Goal: Task Accomplishment & Management: Use online tool/utility

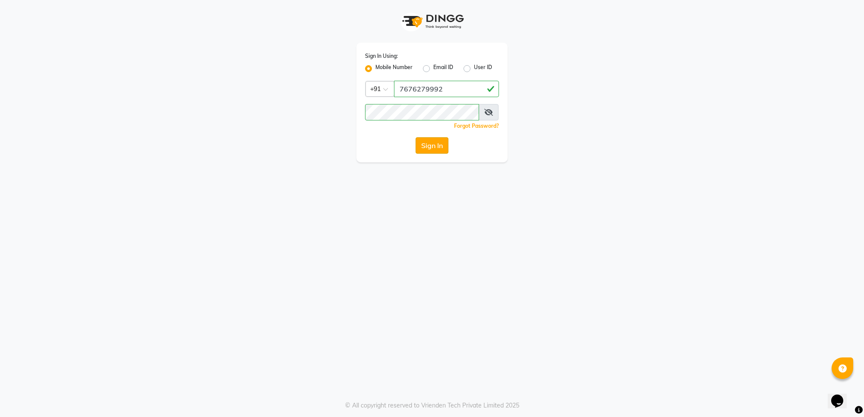
click at [430, 141] on button "Sign In" at bounding box center [431, 145] width 33 height 16
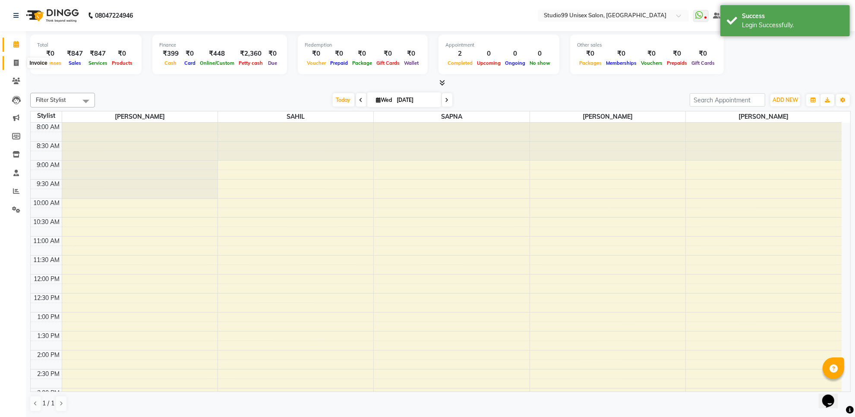
click at [14, 61] on icon at bounding box center [16, 63] width 5 height 6
select select "service"
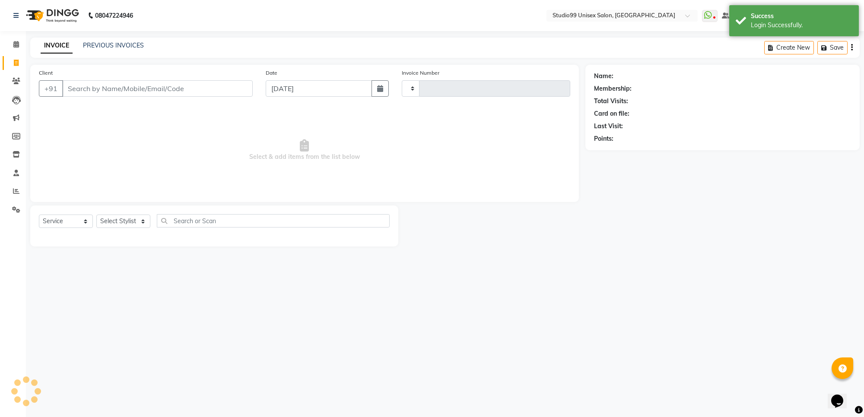
type input "1559"
select select "7323"
click at [117, 217] on select "Select Stylist Manager [PERSON_NAME] [PERSON_NAME] [PERSON_NAME]" at bounding box center [123, 221] width 54 height 13
select select "77679"
click at [96, 215] on select "Select Stylist Manager [PERSON_NAME] [PERSON_NAME] [PERSON_NAME]" at bounding box center [123, 221] width 54 height 13
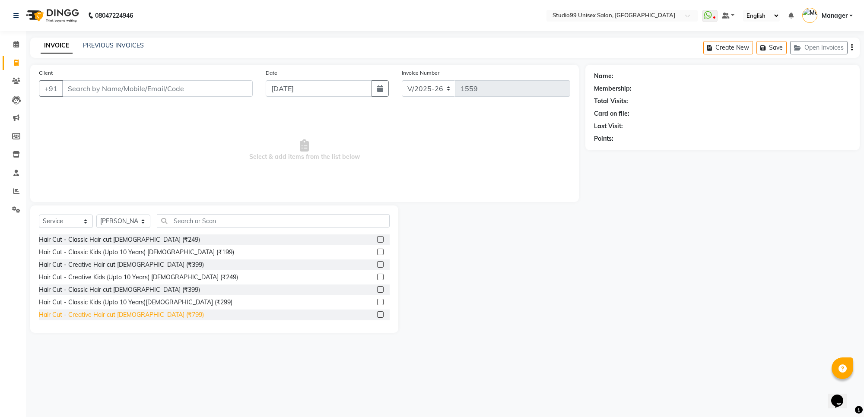
click at [117, 312] on div "Hair Cut - Creative Hair cut [DEMOGRAPHIC_DATA] (₹799)" at bounding box center [121, 314] width 165 height 9
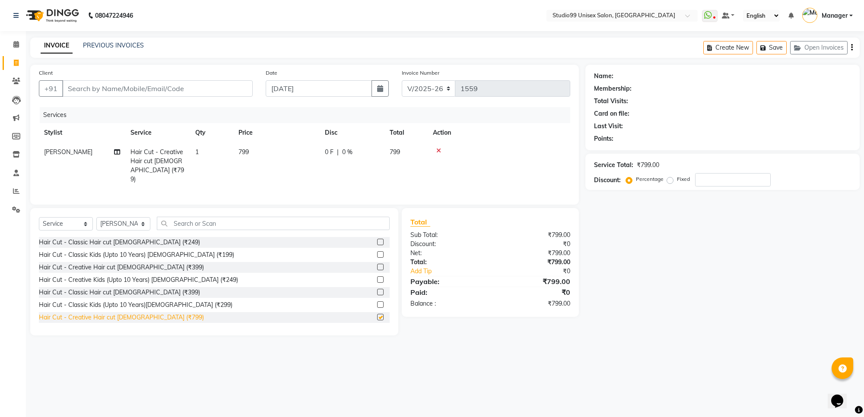
checkbox input "false"
click at [89, 86] on input "Client" at bounding box center [157, 88] width 190 height 16
type input "9"
type input "0"
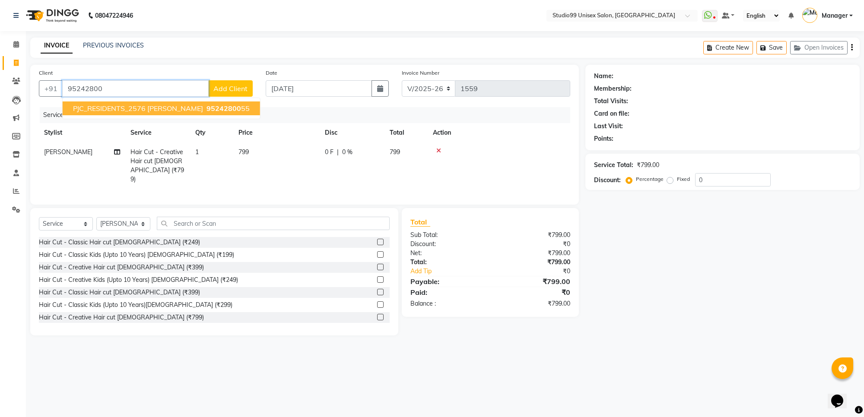
click at [206, 104] on span "95242800" at bounding box center [223, 108] width 35 height 9
type input "9524280055"
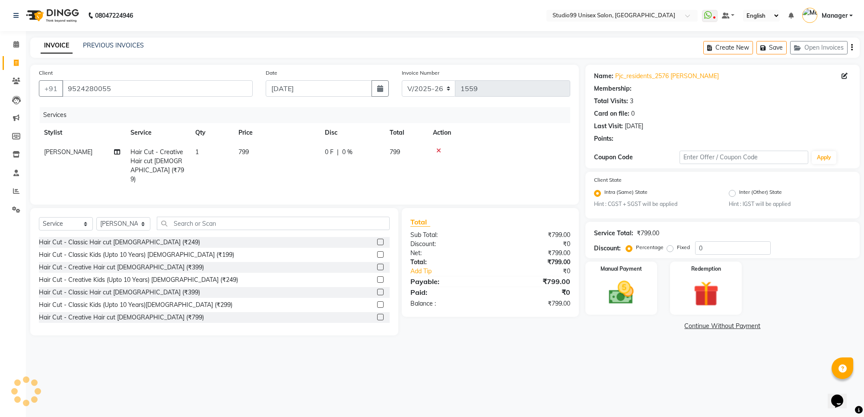
select select "1: Object"
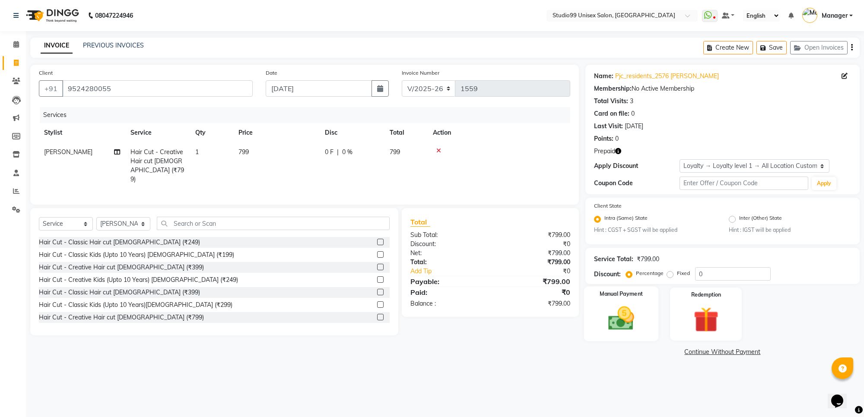
click at [627, 318] on img at bounding box center [621, 319] width 42 height 30
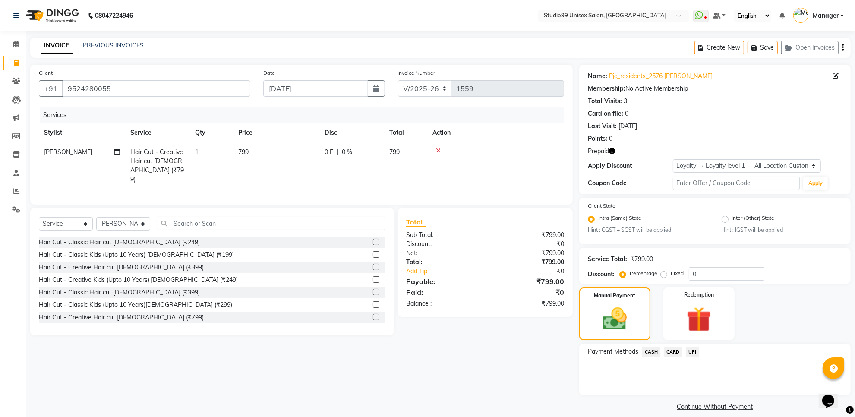
click at [693, 348] on span "UPI" at bounding box center [692, 352] width 13 height 10
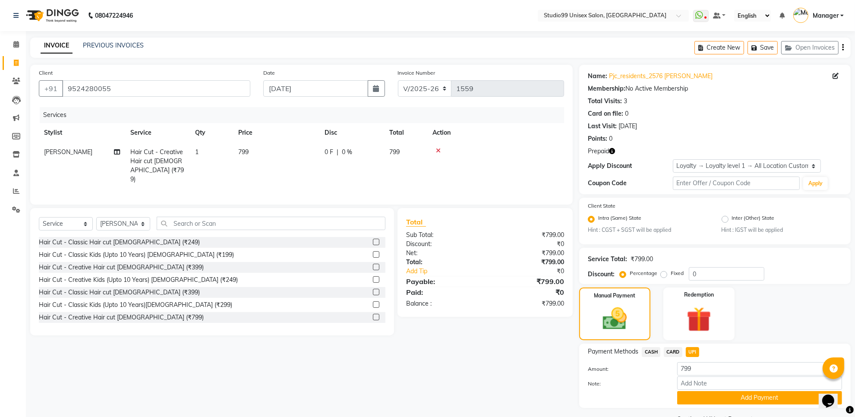
scroll to position [20, 0]
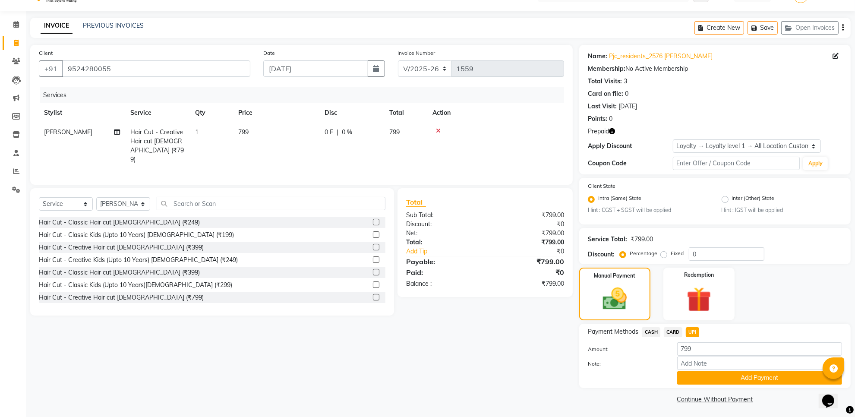
click at [437, 126] on td at bounding box center [496, 146] width 137 height 47
click at [128, 62] on input "9524280055" at bounding box center [156, 68] width 188 height 16
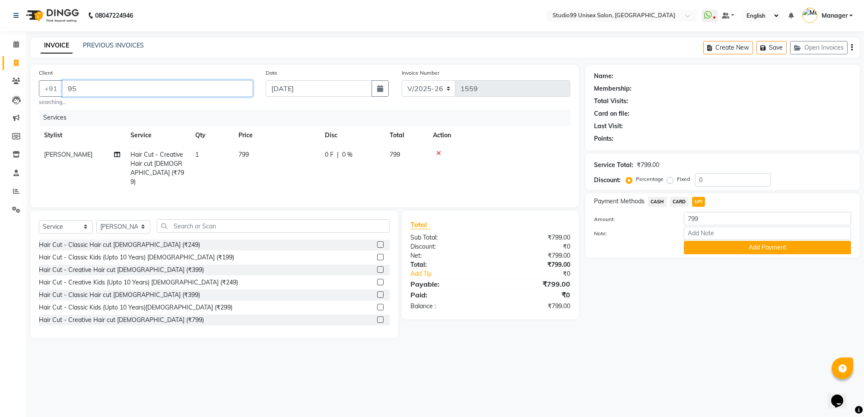
type input "9"
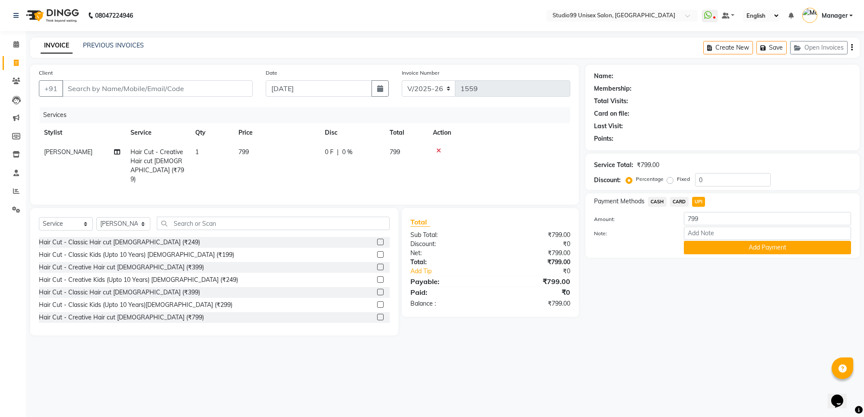
click at [14, 57] on link "Invoice" at bounding box center [13, 63] width 21 height 14
click at [15, 59] on span at bounding box center [16, 63] width 15 height 10
select select "service"
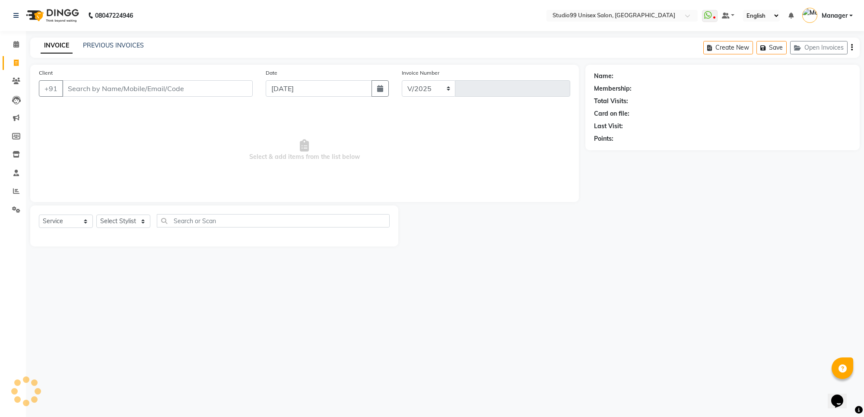
select select "7323"
type input "1559"
click at [16, 78] on icon at bounding box center [16, 81] width 8 height 6
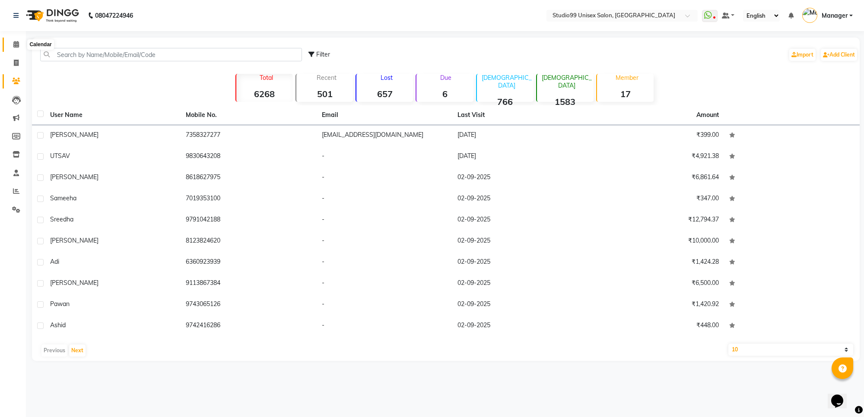
click at [13, 44] on icon at bounding box center [16, 44] width 6 height 6
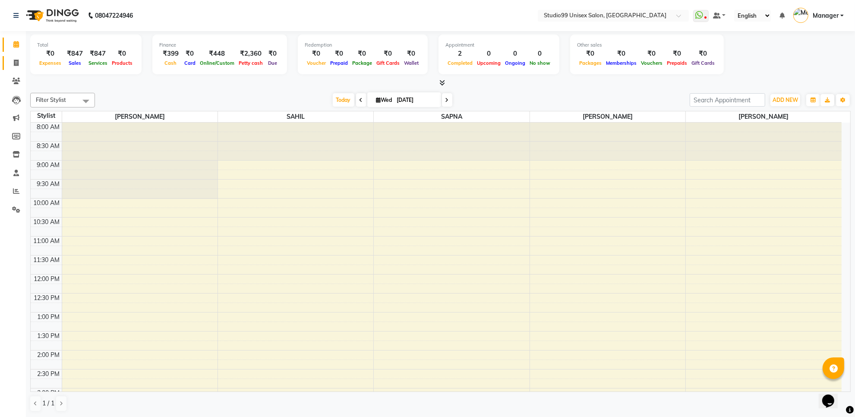
click at [12, 61] on span at bounding box center [16, 63] width 15 height 10
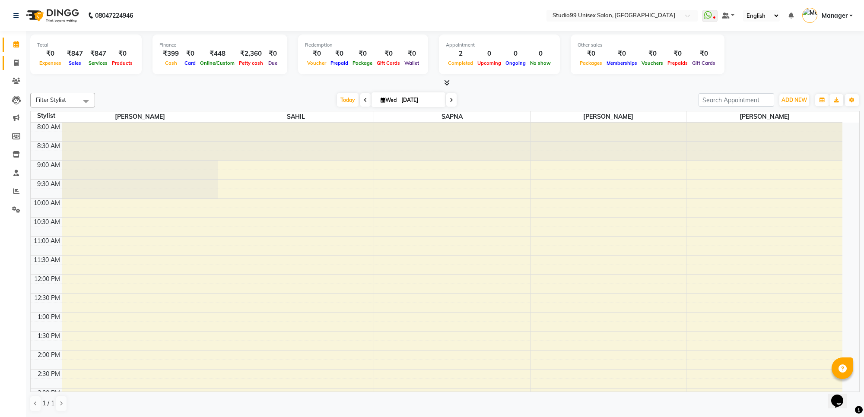
select select "7323"
select select "service"
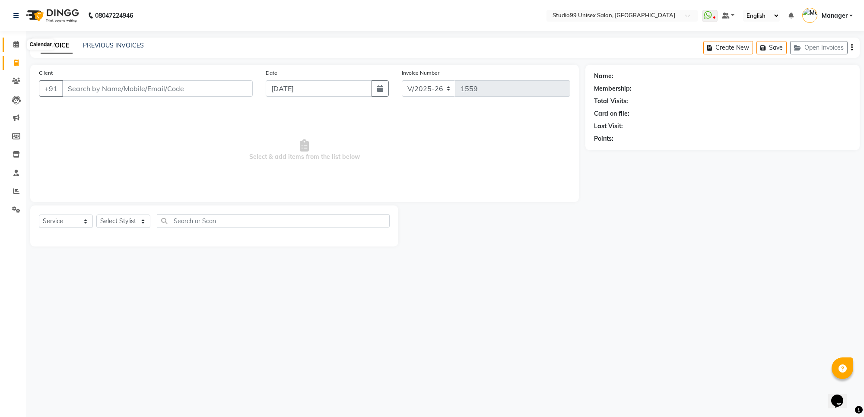
drag, startPoint x: 12, startPoint y: 48, endPoint x: 69, endPoint y: 31, distance: 60.1
click at [12, 48] on span at bounding box center [16, 45] width 15 height 10
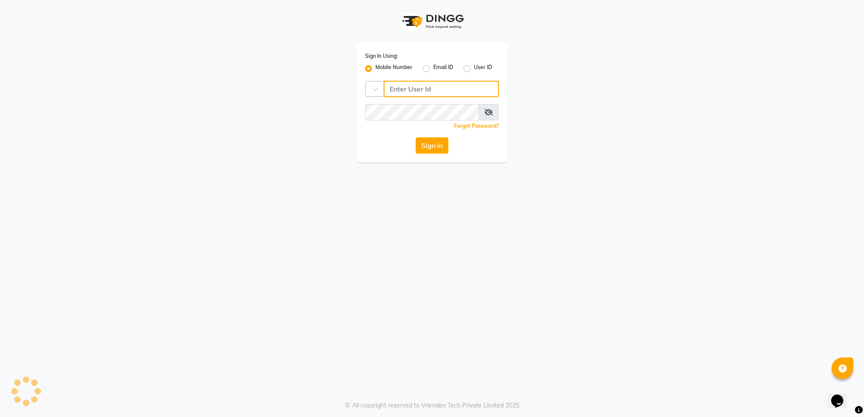
type input "7676279992"
